Goal: Transaction & Acquisition: Purchase product/service

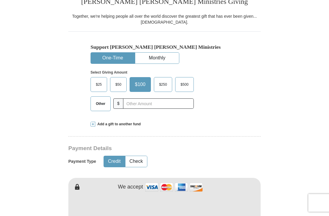
scroll to position [141, 0]
click at [106, 58] on button "One-Time" at bounding box center [113, 58] width 44 height 11
click at [188, 84] on span "$500" at bounding box center [185, 84] width 14 height 9
click at [0, 0] on input "$500" at bounding box center [0, 0] width 0 height 0
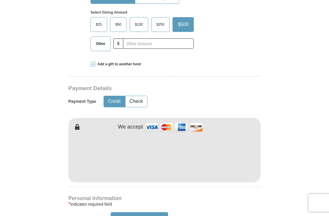
scroll to position [203, 0]
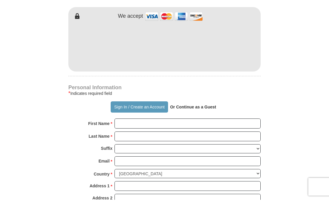
scroll to position [300, 0]
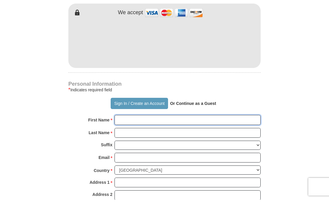
click at [130, 131] on input "First Name *" at bounding box center [187, 136] width 146 height 10
type input "[PERSON_NAME]"
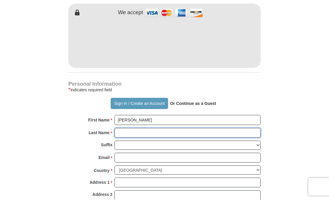
click at [130, 144] on input "Last Name *" at bounding box center [187, 149] width 146 height 10
type input "gray"
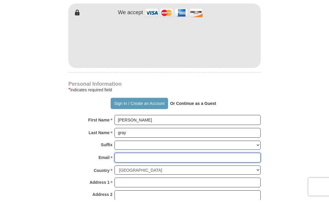
click at [129, 169] on input "Email *" at bounding box center [187, 174] width 146 height 10
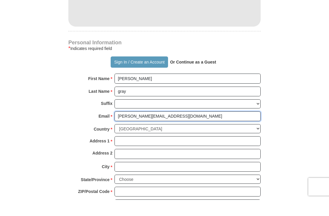
scroll to position [345, 0]
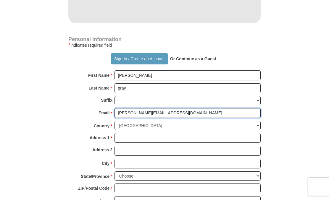
type input "[PERSON_NAME][EMAIL_ADDRESS][DOMAIN_NAME]"
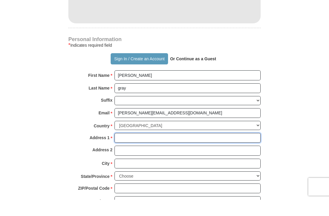
click at [128, 149] on input "Address 1 *" at bounding box center [187, 154] width 146 height 10
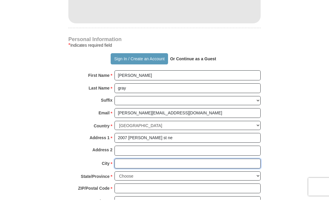
click at [126, 175] on input "City *" at bounding box center [187, 180] width 146 height 10
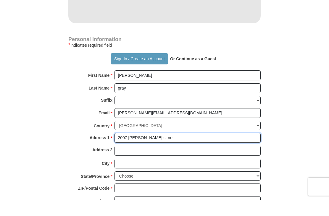
click at [163, 149] on input "2007 [PERSON_NAME] st ne" at bounding box center [187, 154] width 146 height 10
type input "[STREET_ADDRESS][PERSON_NAME]"
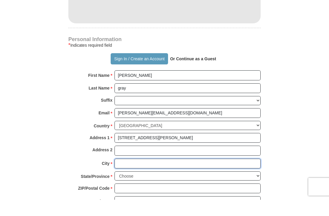
click at [129, 175] on input "City *" at bounding box center [187, 180] width 146 height 10
type input "w"
type input "[US_STATE][GEOGRAPHIC_DATA]"
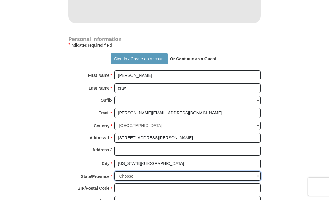
click at [260, 188] on select "Choose [US_STATE] [US_STATE] [US_STATE] [US_STATE] [US_STATE] Armed Forces Amer…" at bounding box center [187, 192] width 146 height 9
select select "DC"
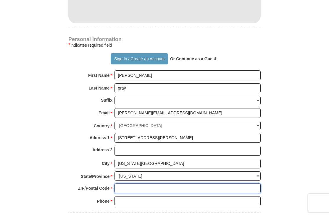
click at [128, 184] on input "ZIP/Postal Code *" at bounding box center [187, 189] width 146 height 10
type input "20018"
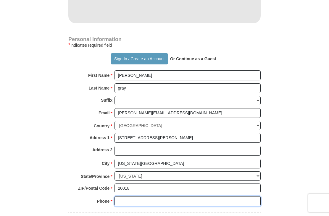
click at [129, 196] on input "Phone * *" at bounding box center [187, 201] width 146 height 10
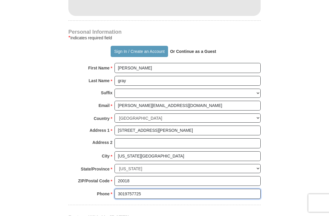
scroll to position [368, 0]
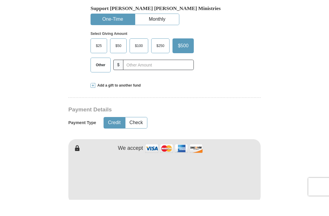
type input "3019757725"
click at [290, 102] on form "Already have an account? Sign in for faster giving. Don't have an account? Crea…" at bounding box center [164, 214] width 278 height 710
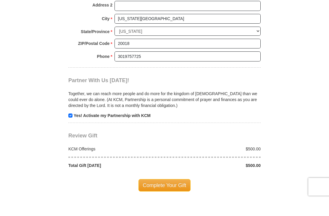
scroll to position [490, 0]
click at [163, 195] on span "Complete Your Gift" at bounding box center [164, 201] width 52 height 12
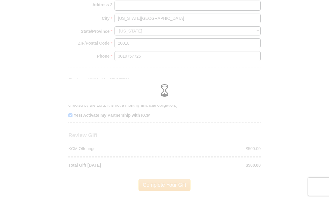
scroll to position [506, 0]
